Goal: Transaction & Acquisition: Purchase product/service

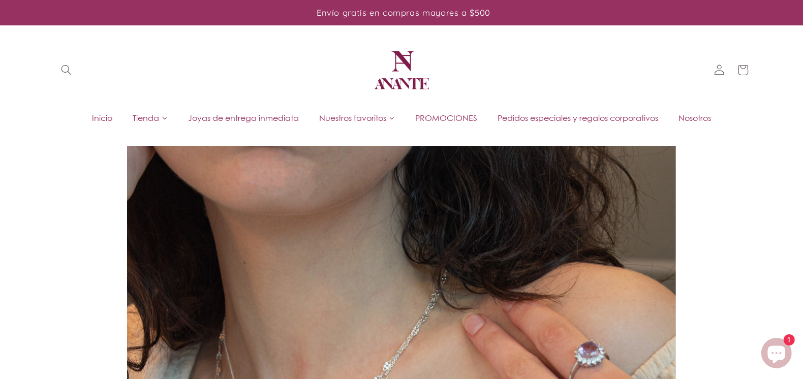
click at [443, 115] on span "PROMOCIONES" at bounding box center [446, 117] width 62 height 11
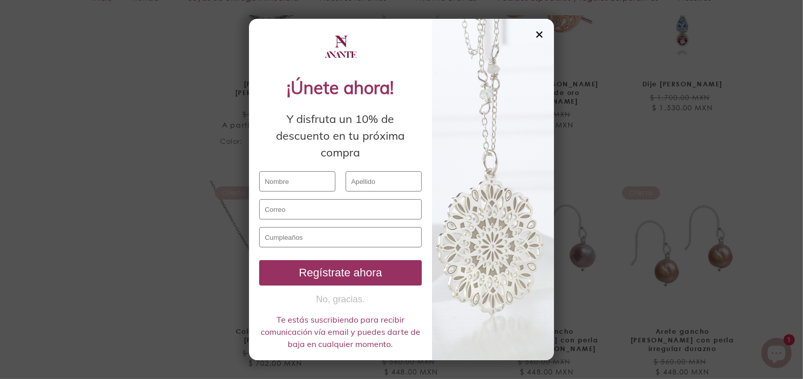
scroll to position [508, 0]
click at [538, 37] on div "✕" at bounding box center [539, 34] width 9 height 11
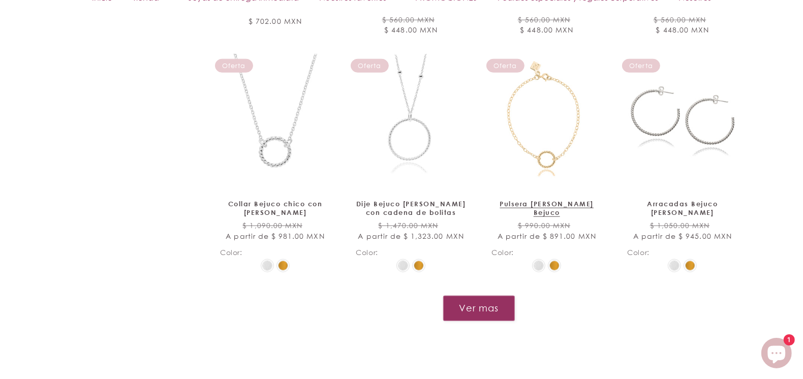
scroll to position [864, 0]
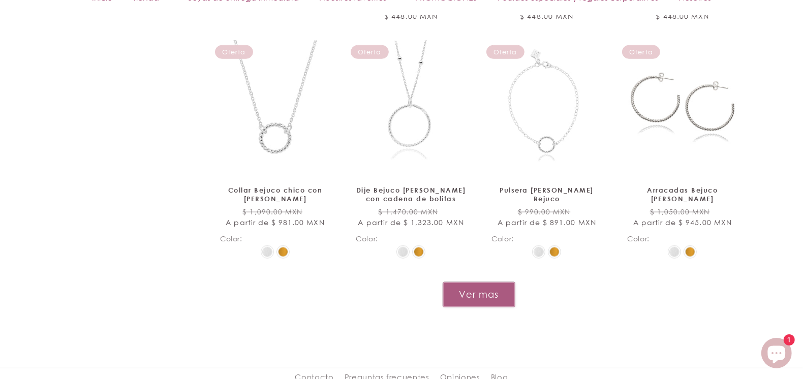
click at [478, 282] on button "Ver mas" at bounding box center [479, 294] width 73 height 25
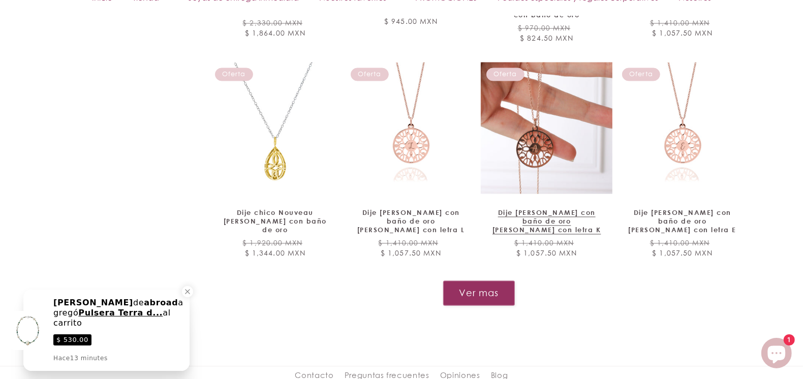
scroll to position [1729, 0]
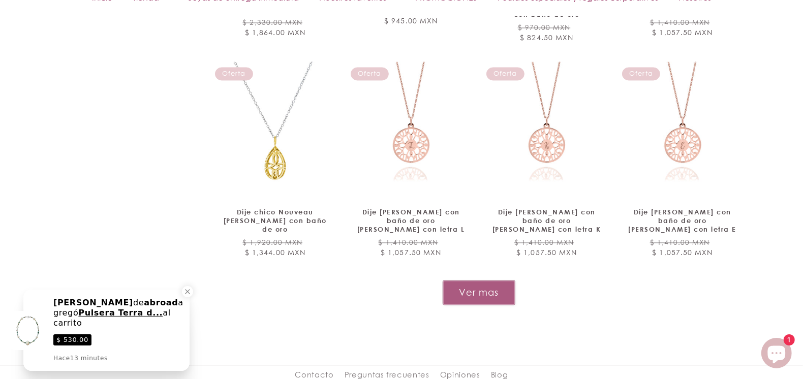
click at [501, 280] on button "Ver mas" at bounding box center [479, 292] width 73 height 25
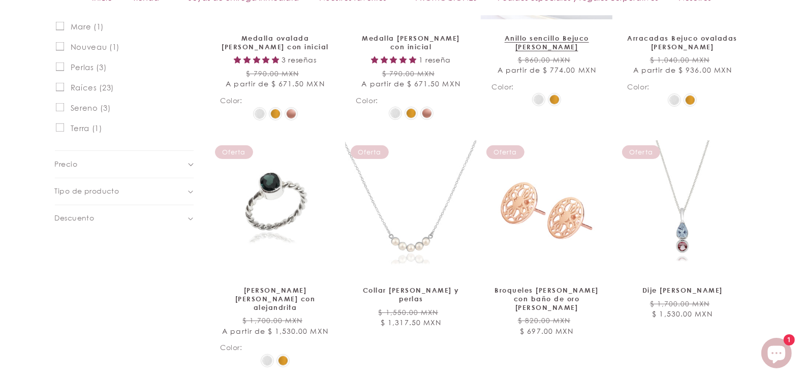
scroll to position [302, 0]
